Goal: Task Accomplishment & Management: Use online tool/utility

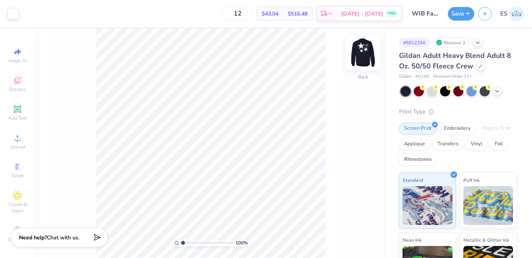
click at [362, 54] on img at bounding box center [363, 52] width 31 height 31
click at [365, 54] on img at bounding box center [363, 52] width 31 height 31
click at [246, 11] on input "12" at bounding box center [238, 14] width 30 height 14
click at [245, 16] on input "12" at bounding box center [238, 14] width 30 height 14
type input "1"
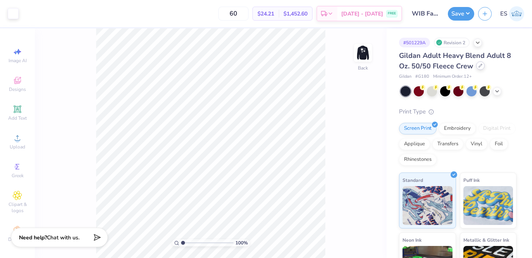
type input "60"
click at [479, 66] on icon at bounding box center [480, 65] width 3 height 3
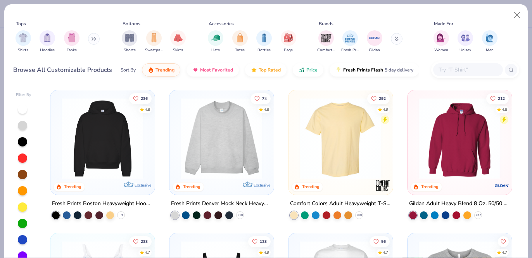
click at [472, 71] on input "text" at bounding box center [468, 69] width 60 height 9
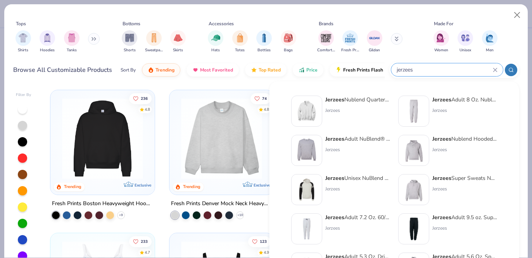
type input "jerzees"
click at [339, 142] on div "Jerzees Adult NuBlend® Fleece Crew" at bounding box center [358, 139] width 65 height 8
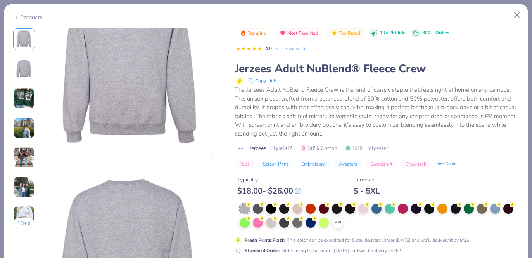
scroll to position [50, 0]
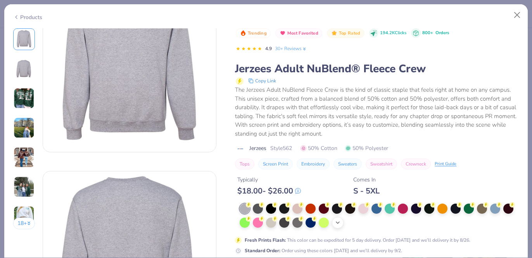
click at [338, 223] on icon at bounding box center [338, 222] width 6 height 6
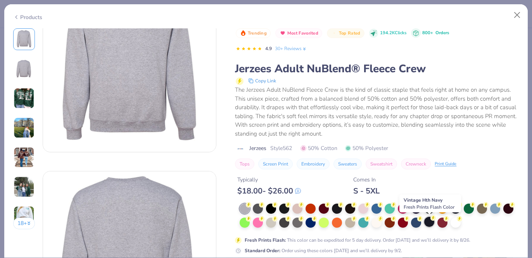
click at [433, 225] on div at bounding box center [429, 222] width 10 height 10
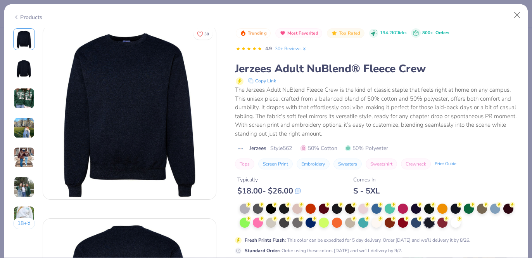
scroll to position [0, 0]
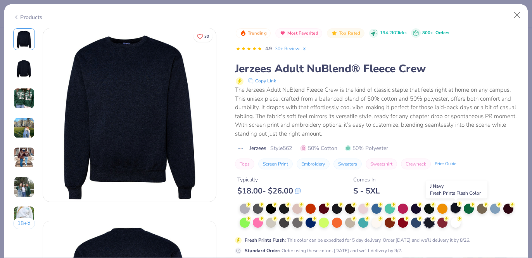
click at [460, 210] on div at bounding box center [456, 208] width 10 height 10
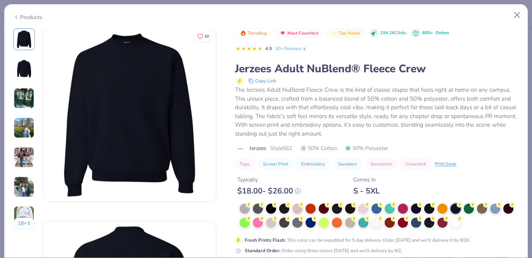
click at [22, 66] on img at bounding box center [24, 68] width 19 height 19
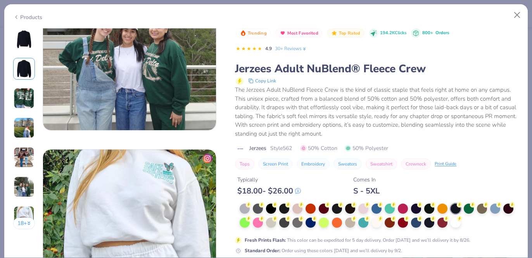
scroll to position [1220, 0]
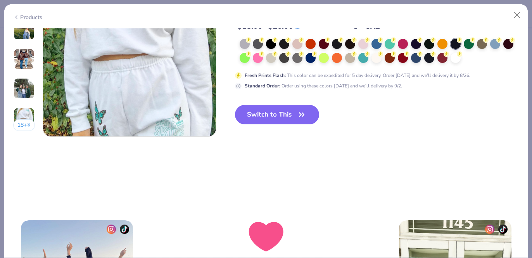
click at [260, 116] on button "Switch to This" at bounding box center [277, 114] width 84 height 19
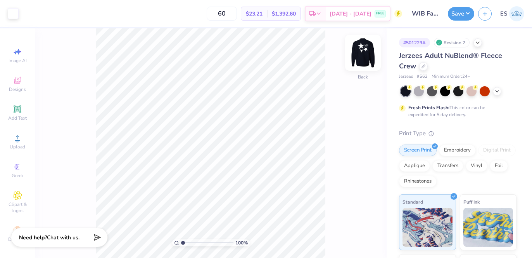
click at [367, 49] on img at bounding box center [363, 52] width 31 height 31
click at [366, 53] on img at bounding box center [363, 52] width 31 height 31
click at [364, 55] on img at bounding box center [363, 52] width 31 height 31
click at [364, 55] on img at bounding box center [363, 53] width 16 height 16
click at [362, 53] on img at bounding box center [363, 52] width 31 height 31
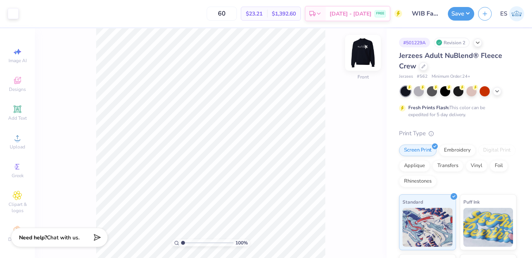
click at [363, 56] on img at bounding box center [363, 52] width 31 height 31
